Goal: Use online tool/utility: Utilize a website feature to perform a specific function

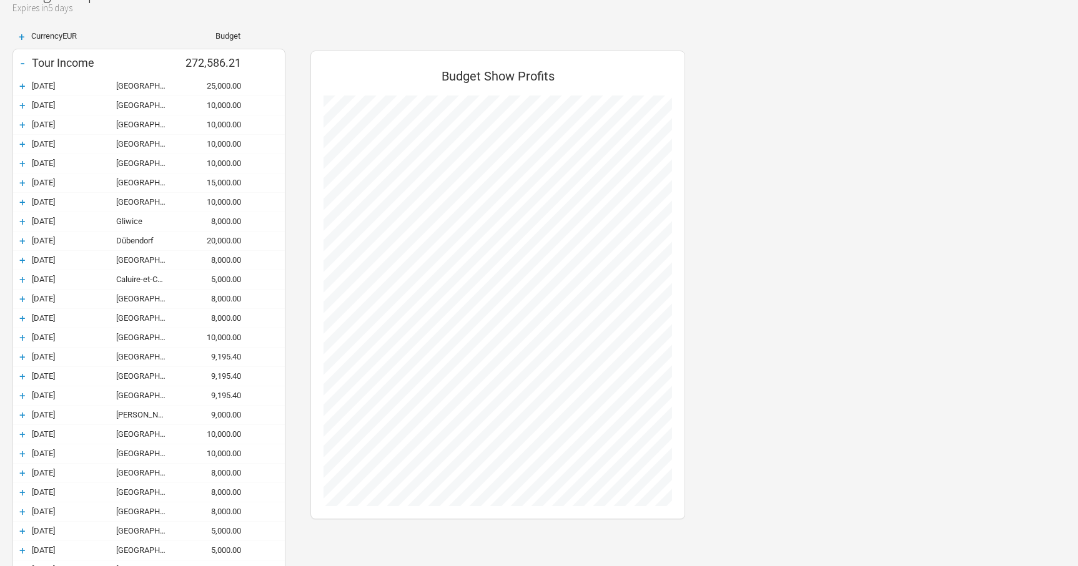
scroll to position [96, 0]
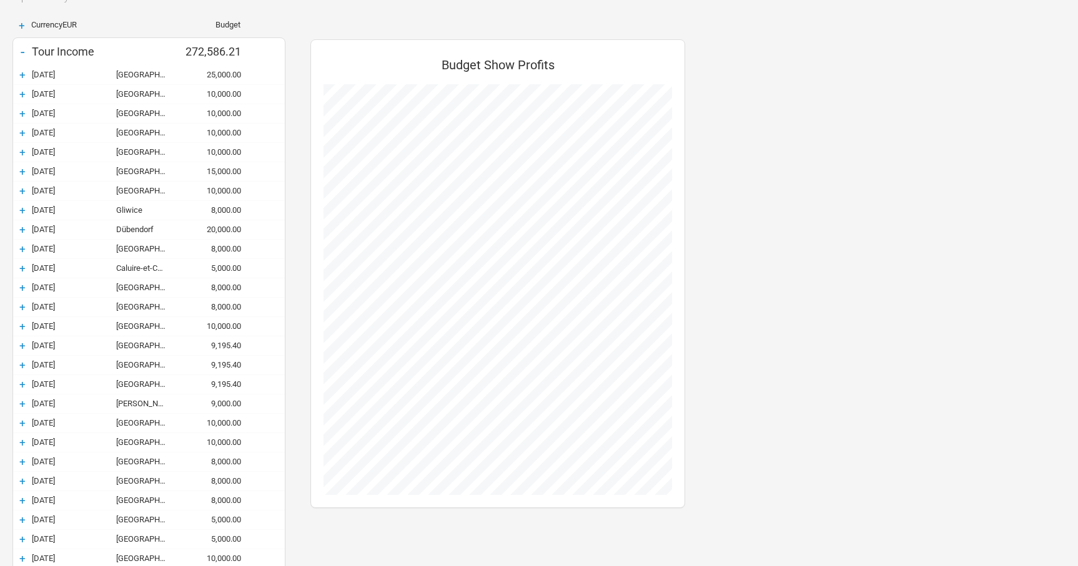
click at [21, 72] on div "+" at bounding box center [22, 75] width 19 height 12
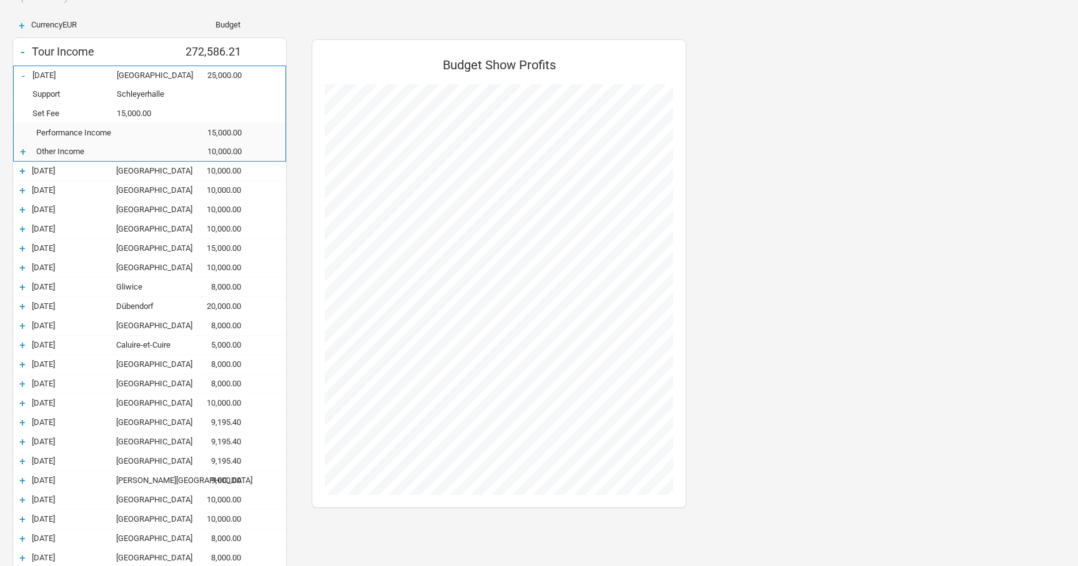
click at [23, 153] on div "+" at bounding box center [23, 152] width 19 height 12
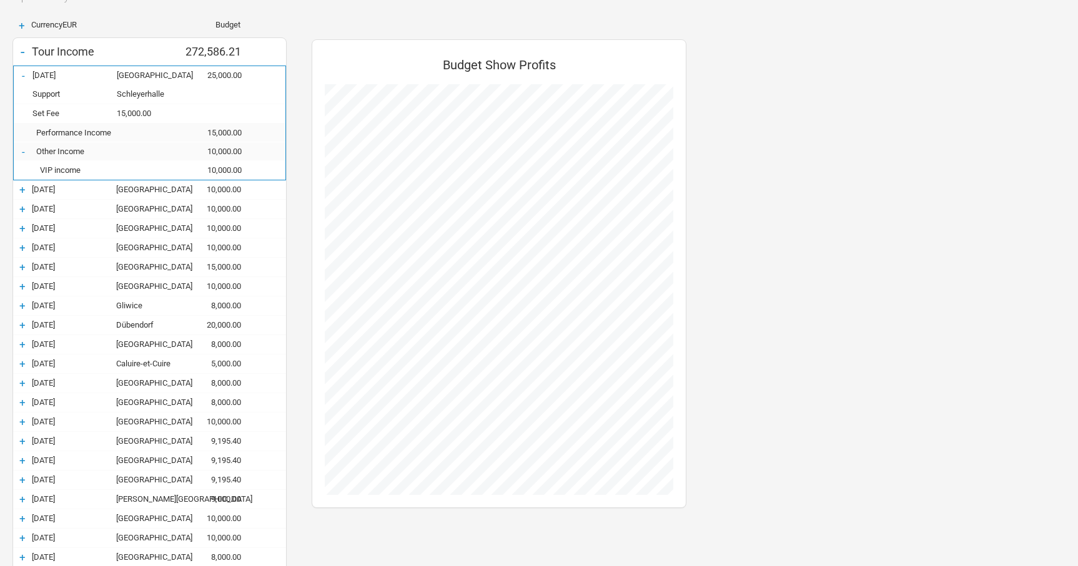
click at [23, 153] on div "-" at bounding box center [23, 152] width 19 height 12
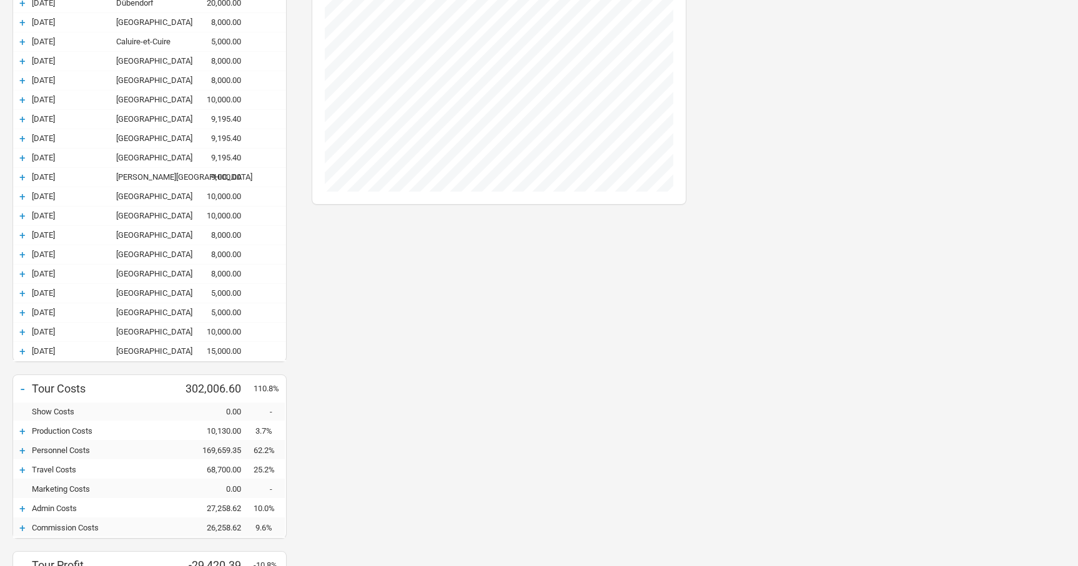
scroll to position [405, 0]
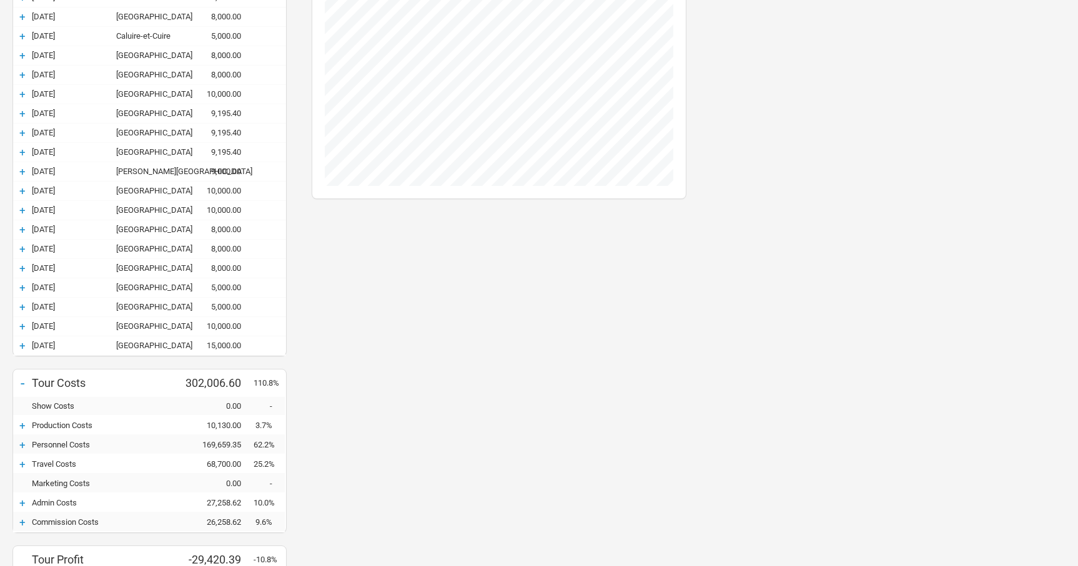
click at [25, 230] on div "+" at bounding box center [22, 230] width 19 height 12
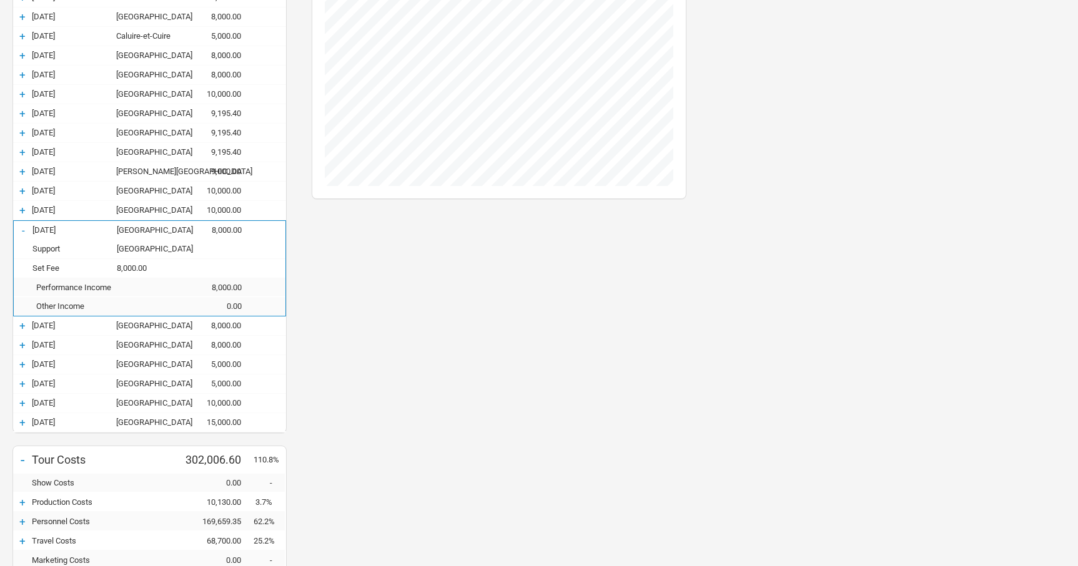
click at [25, 230] on div "-" at bounding box center [23, 230] width 19 height 12
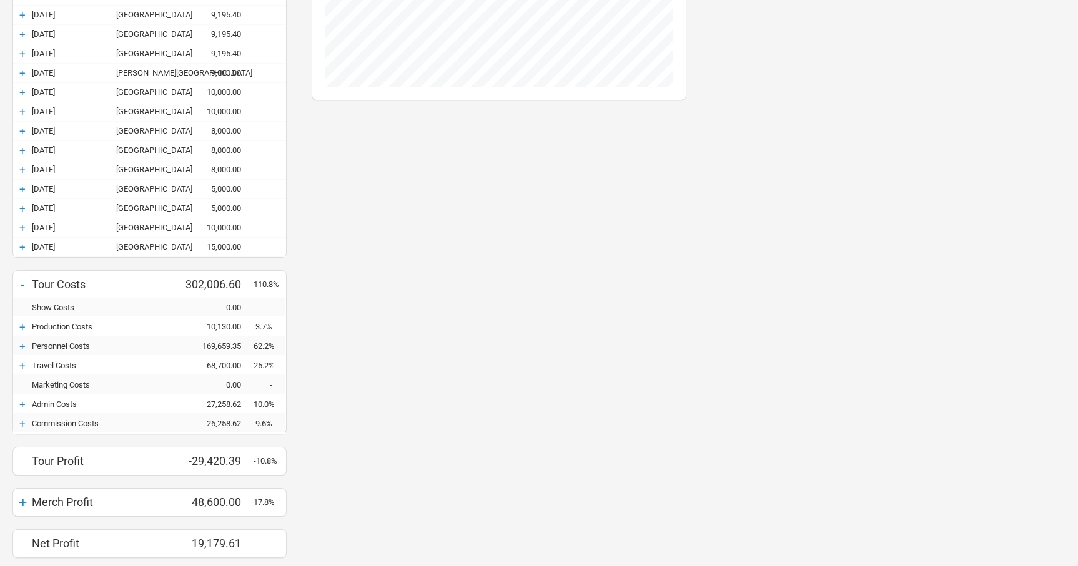
scroll to position [544, 0]
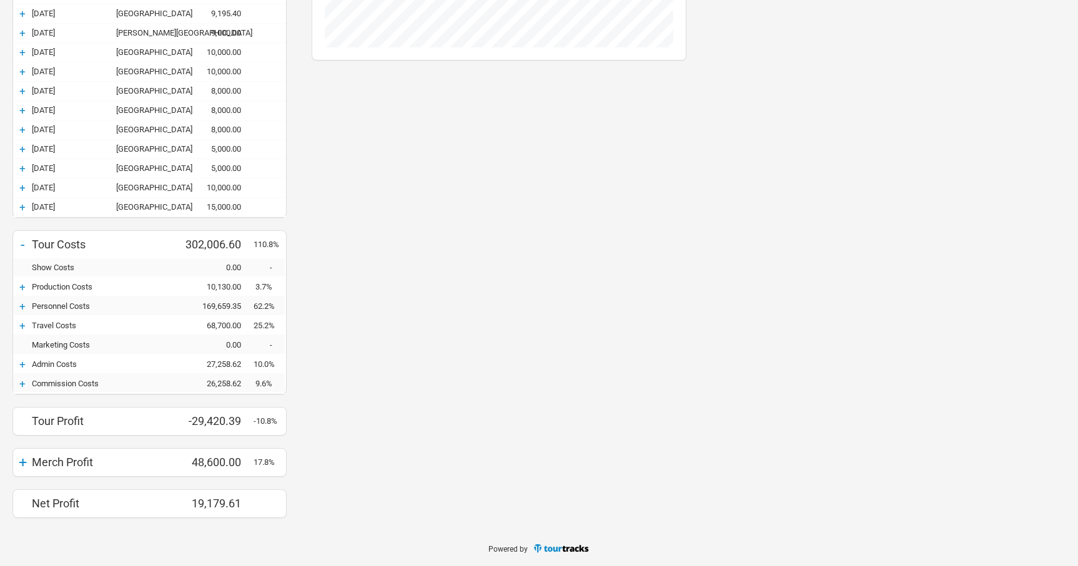
click at [21, 287] on div "+" at bounding box center [22, 287] width 19 height 12
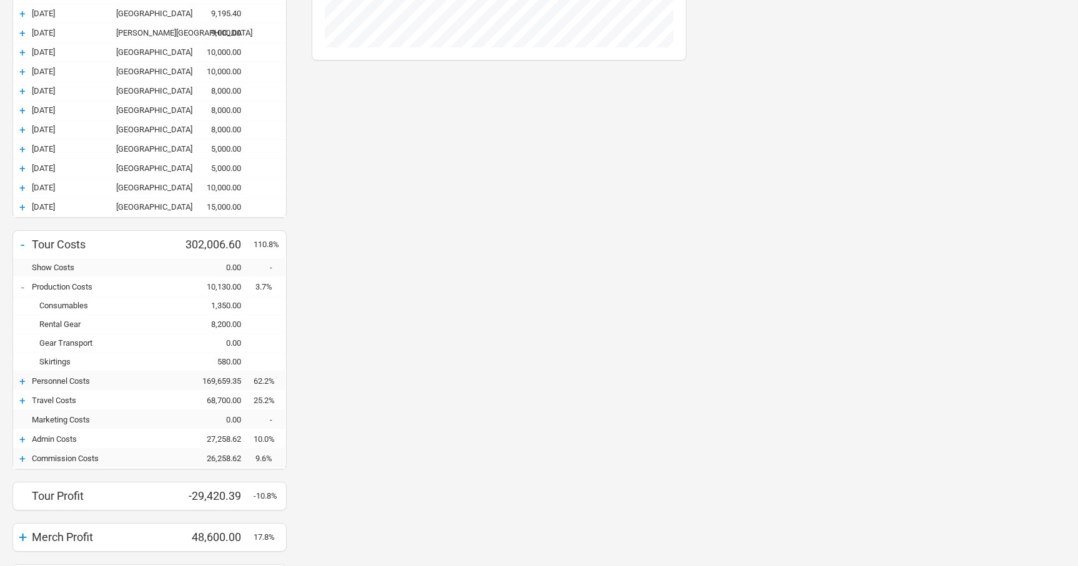
scroll to position [1020, 400]
click at [21, 383] on div "+" at bounding box center [22, 381] width 19 height 12
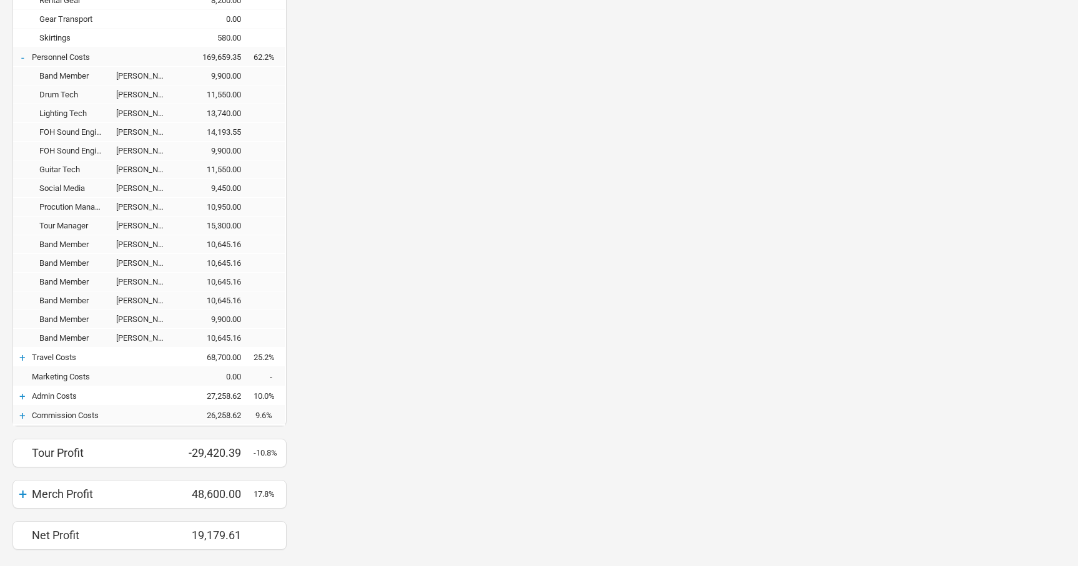
scroll to position [884, 0]
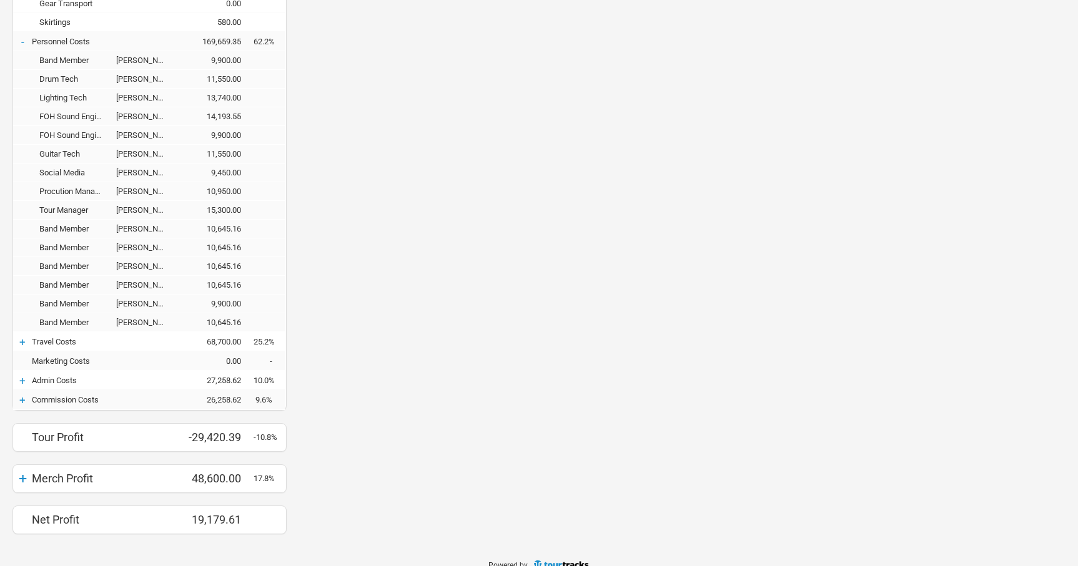
click at [19, 340] on div "+" at bounding box center [22, 342] width 19 height 12
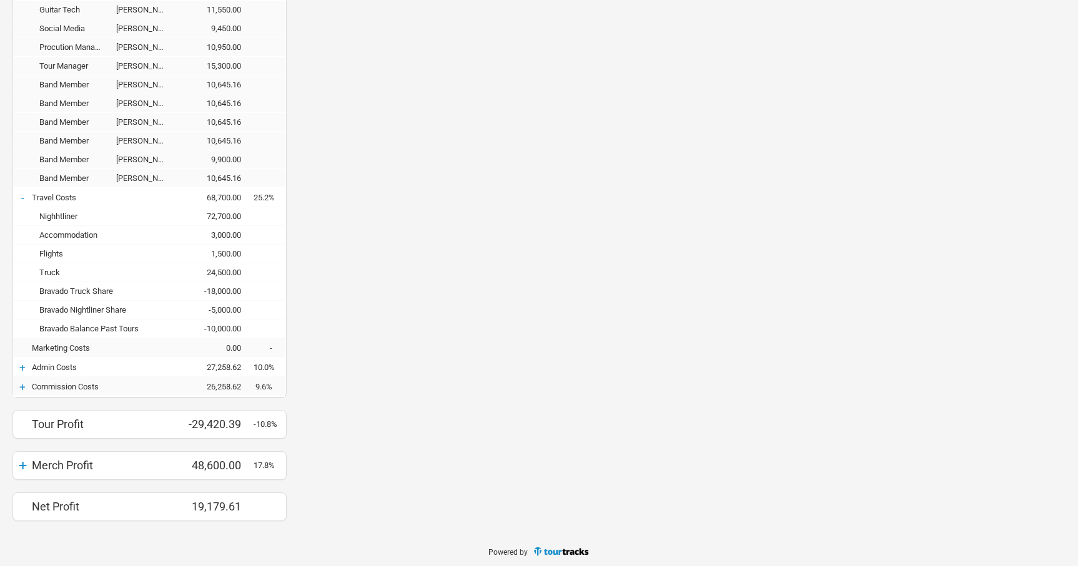
scroll to position [1030, 0]
click at [21, 363] on div "+" at bounding box center [22, 366] width 19 height 12
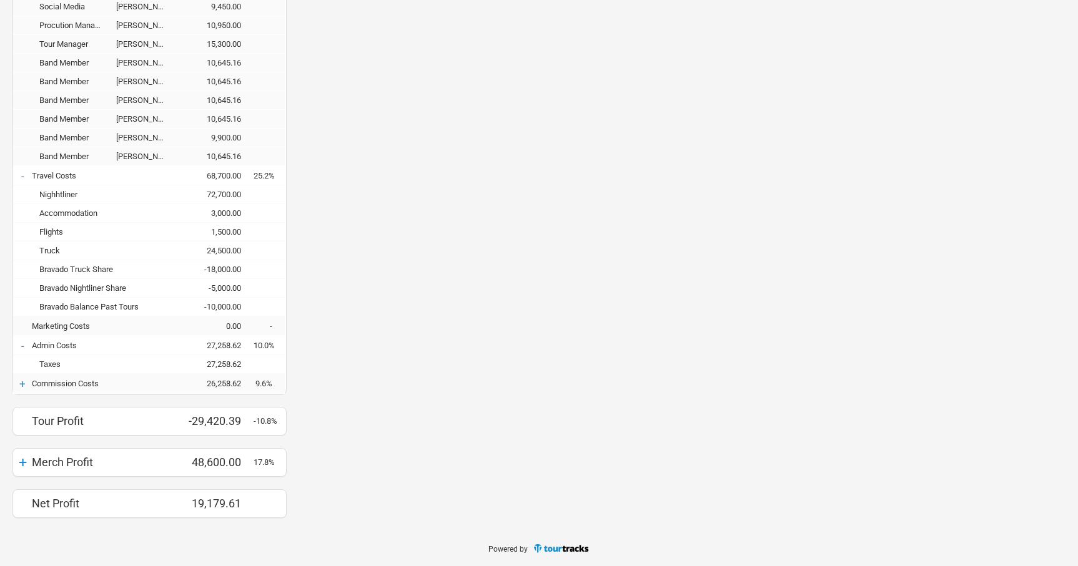
click at [23, 383] on div "+" at bounding box center [22, 384] width 19 height 12
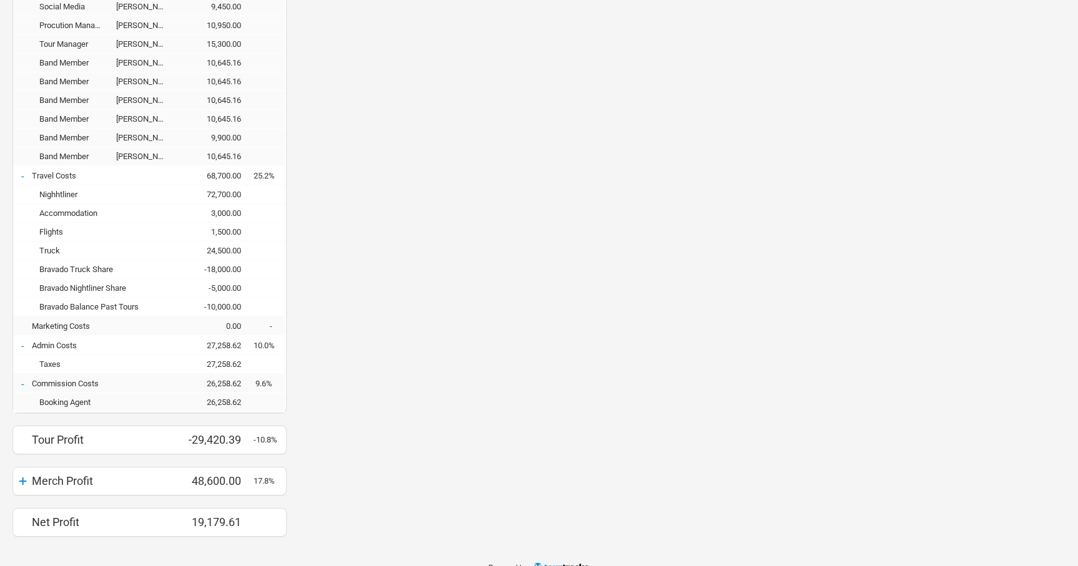
scroll to position [1069, 0]
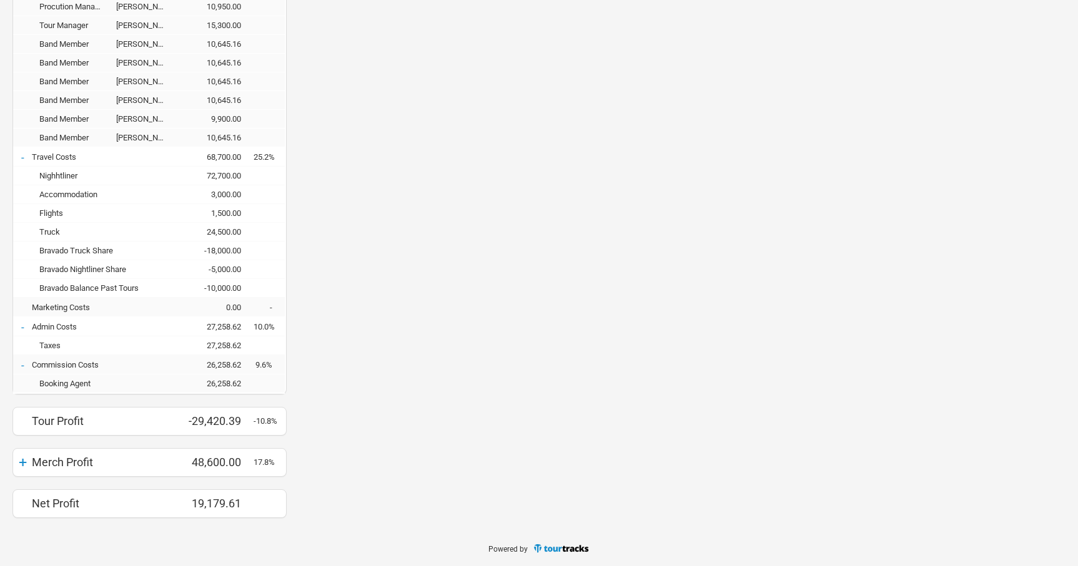
click at [21, 463] on div "+" at bounding box center [22, 462] width 19 height 17
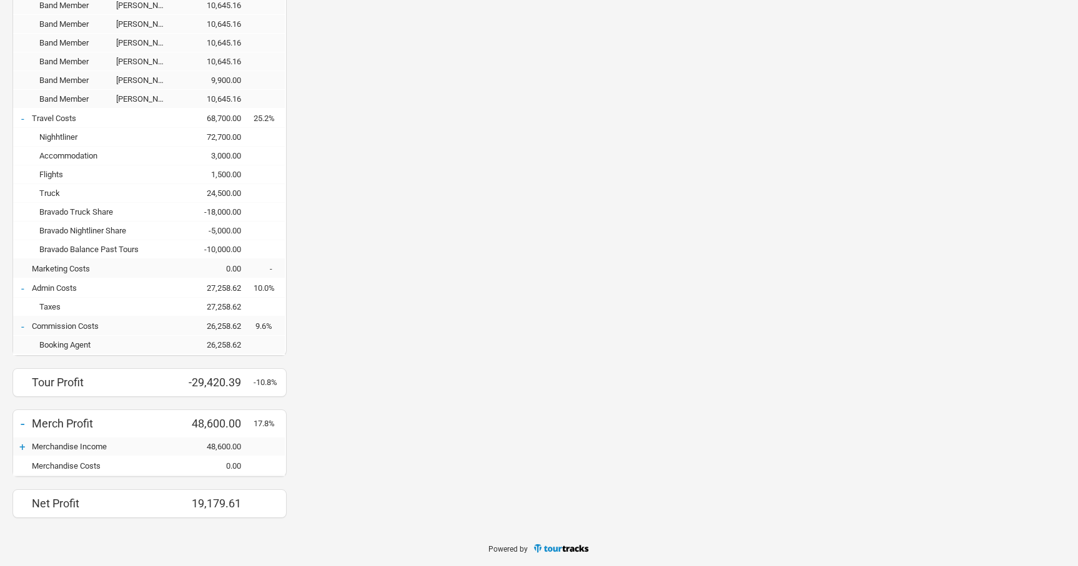
click at [21, 424] on div "-" at bounding box center [22, 423] width 19 height 17
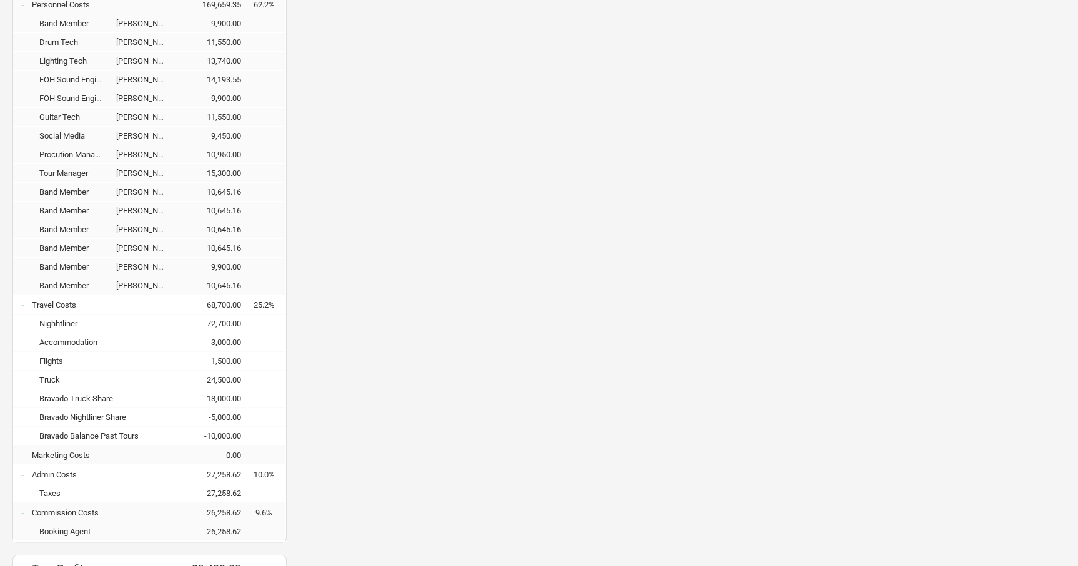
scroll to position [927, 0]
